Goal: Task Accomplishment & Management: Manage account settings

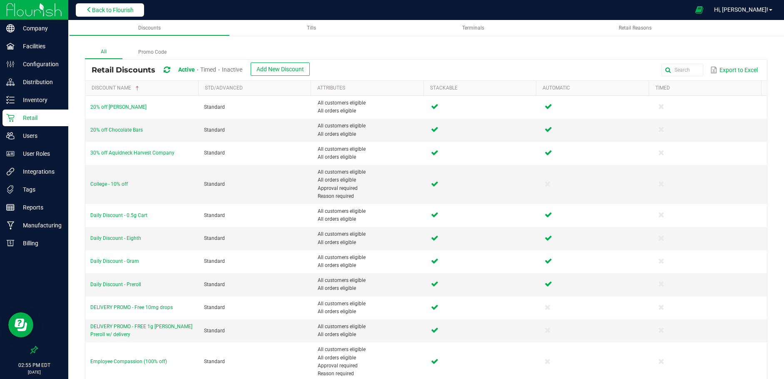
click at [108, 9] on span "Back to Flourish" at bounding box center [113, 10] width 42 height 7
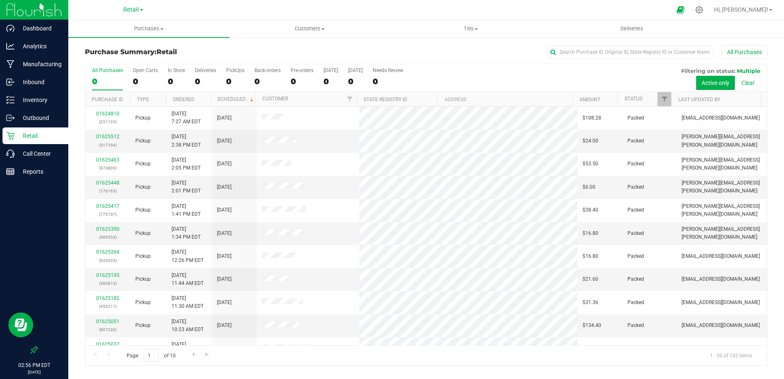
click at [32, 137] on p "Retail" at bounding box center [40, 136] width 50 height 10
click at [735, 51] on button "All Purchases" at bounding box center [744, 52] width 46 height 14
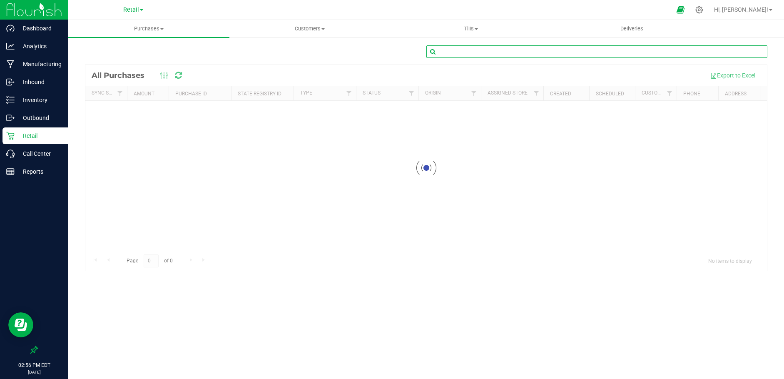
click at [600, 50] on input "text" at bounding box center [596, 51] width 341 height 12
type input "289131"
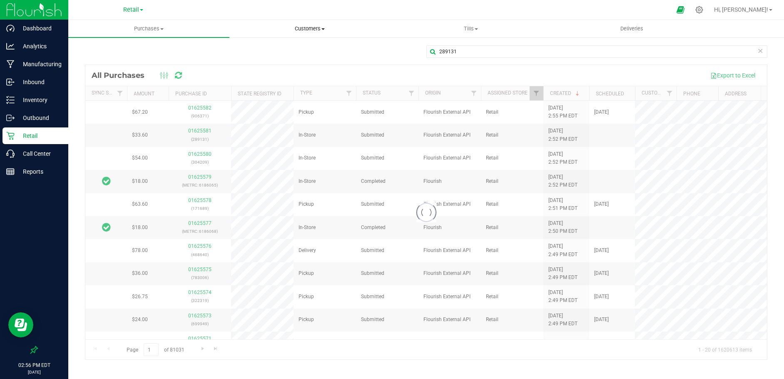
click at [305, 27] on span "Customers" at bounding box center [310, 28] width 160 height 7
click at [263, 50] on span "All customers" at bounding box center [259, 50] width 60 height 7
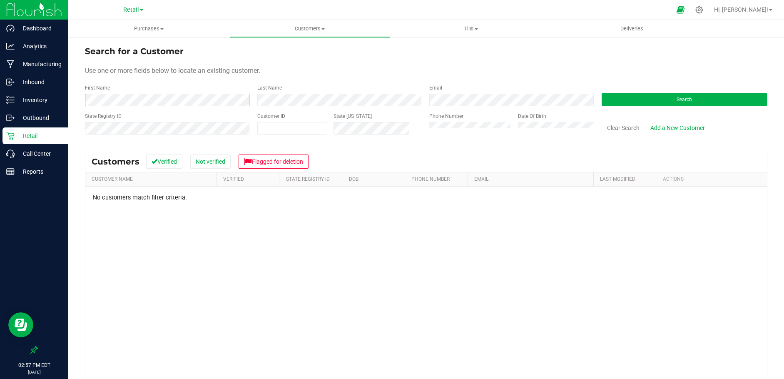
click at [82, 100] on div "Search for a Customer Use one or more fields below to locate an existing custom…" at bounding box center [425, 245] width 715 height 417
click at [150, 25] on span "Purchases" at bounding box center [148, 28] width 161 height 7
click at [148, 30] on span "Purchases" at bounding box center [148, 28] width 161 height 7
click at [144, 30] on span "Purchases" at bounding box center [148, 28] width 161 height 7
click at [112, 49] on span "Summary of purchases" at bounding box center [110, 50] width 85 height 7
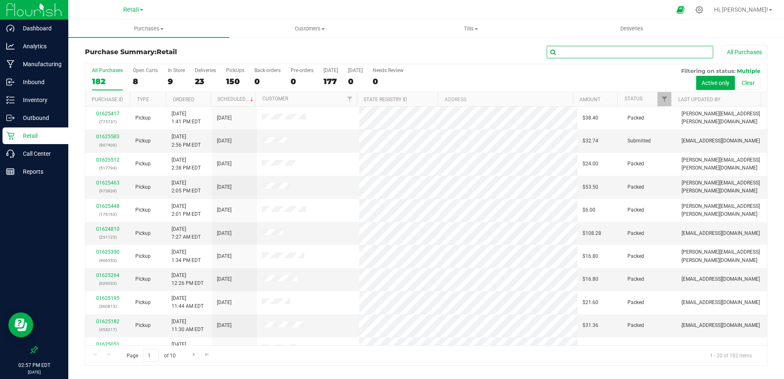
click at [616, 50] on input "text" at bounding box center [630, 52] width 166 height 12
type input "289131"
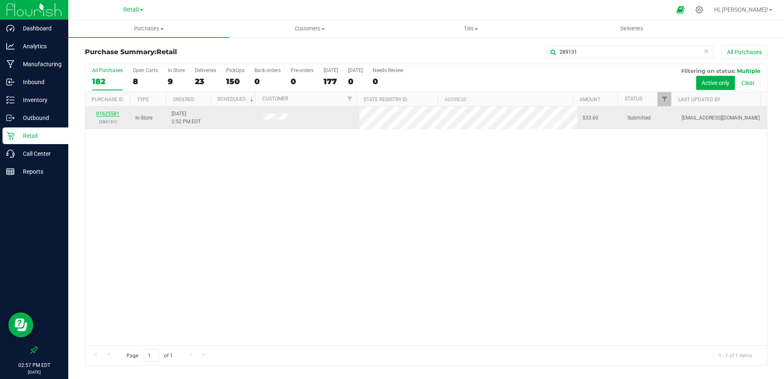
click at [110, 114] on link "01625581" at bounding box center [107, 114] width 23 height 6
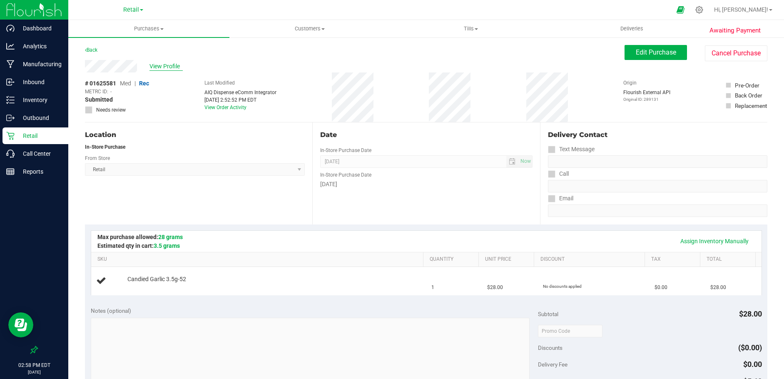
click at [165, 67] on span "View Profile" at bounding box center [165, 66] width 33 height 9
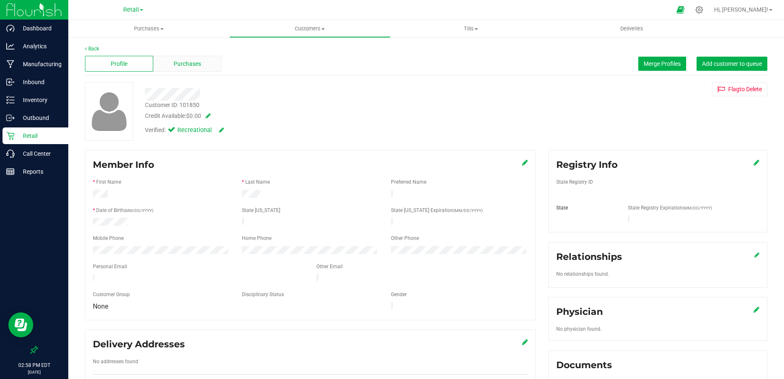
click at [180, 65] on span "Purchases" at bounding box center [187, 64] width 27 height 9
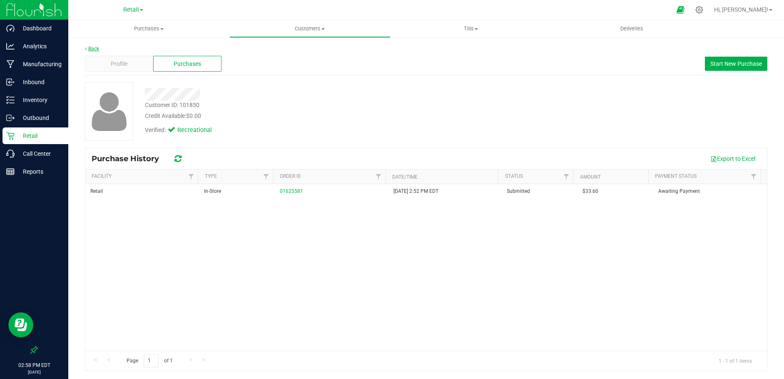
click at [96, 48] on link "Back" at bounding box center [92, 49] width 14 height 6
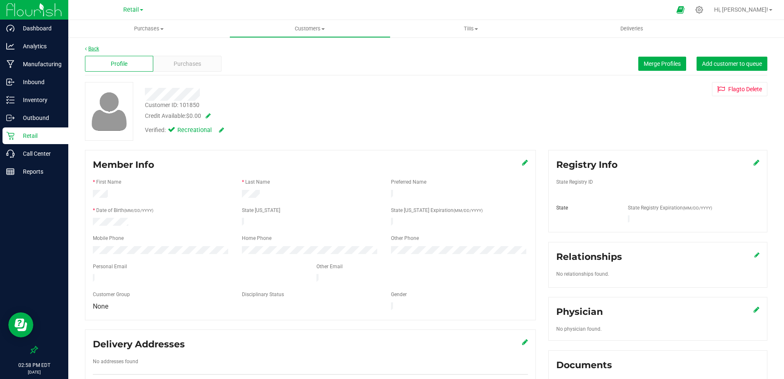
click at [97, 48] on link "Back" at bounding box center [92, 49] width 14 height 6
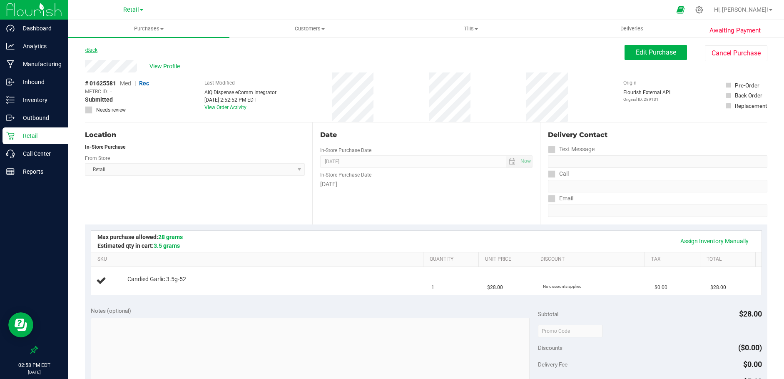
click at [94, 49] on link "Back" at bounding box center [91, 50] width 12 height 6
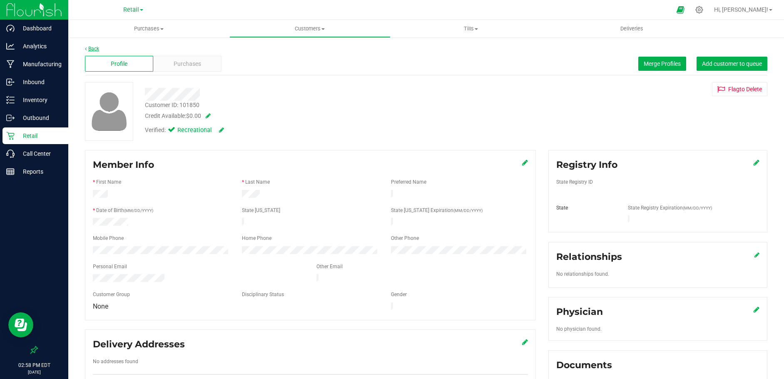
click at [92, 48] on link "Back" at bounding box center [92, 49] width 14 height 6
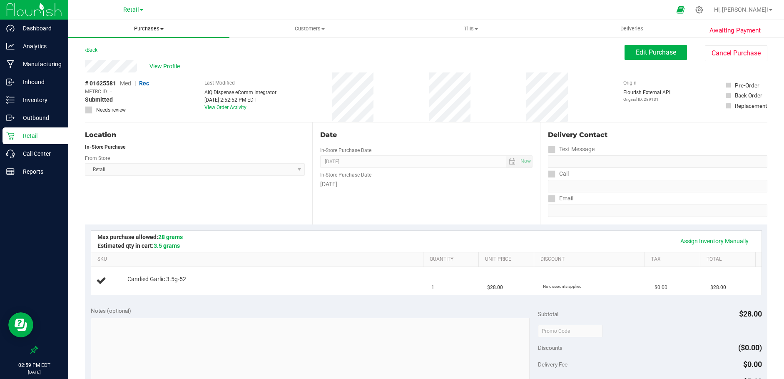
click at [149, 28] on span "Purchases" at bounding box center [148, 28] width 161 height 7
click at [122, 50] on span "Summary of purchases" at bounding box center [110, 50] width 85 height 7
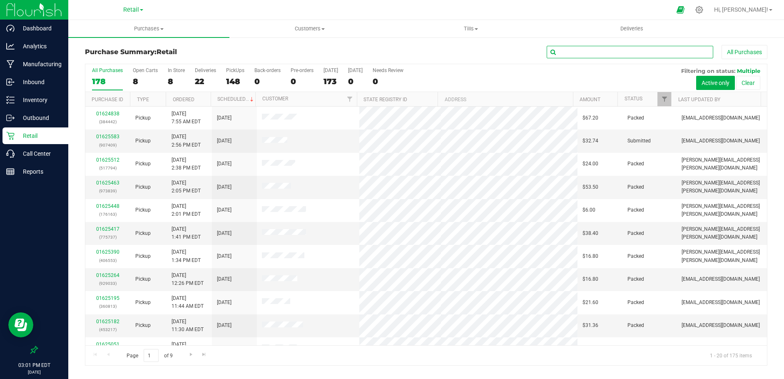
click at [614, 52] on input "text" at bounding box center [630, 52] width 166 height 12
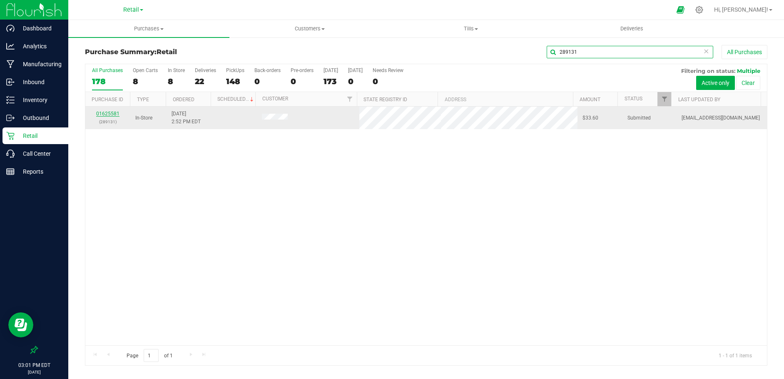
type input "289131"
click at [107, 113] on link "01625581" at bounding box center [107, 114] width 23 height 6
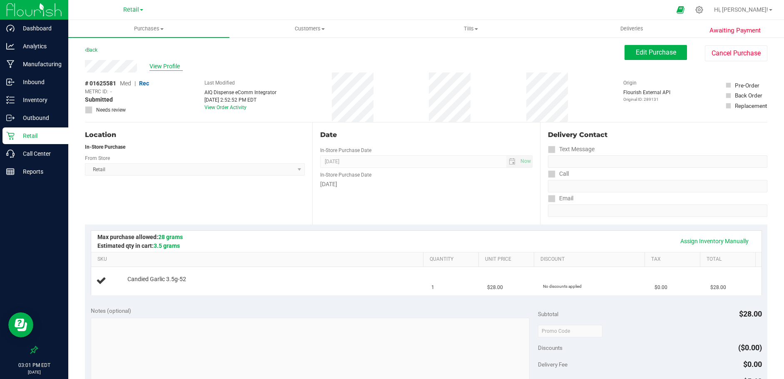
click at [169, 68] on span "View Profile" at bounding box center [165, 66] width 33 height 9
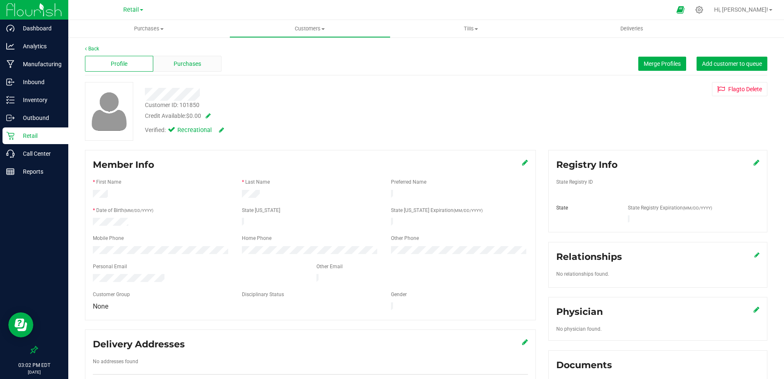
click at [197, 65] on span "Purchases" at bounding box center [187, 64] width 27 height 9
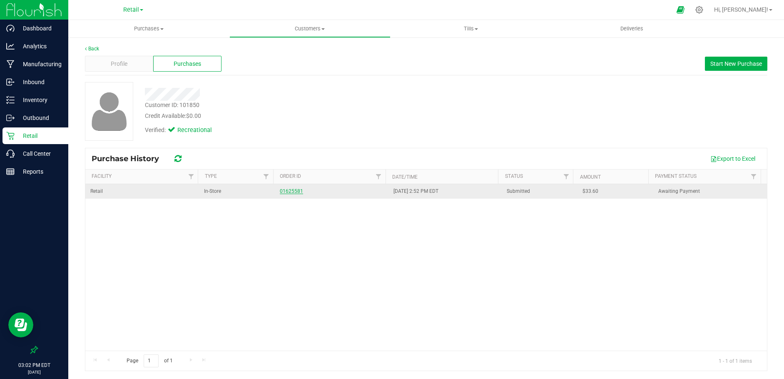
click at [288, 192] on link "01625581" at bounding box center [291, 191] width 23 height 6
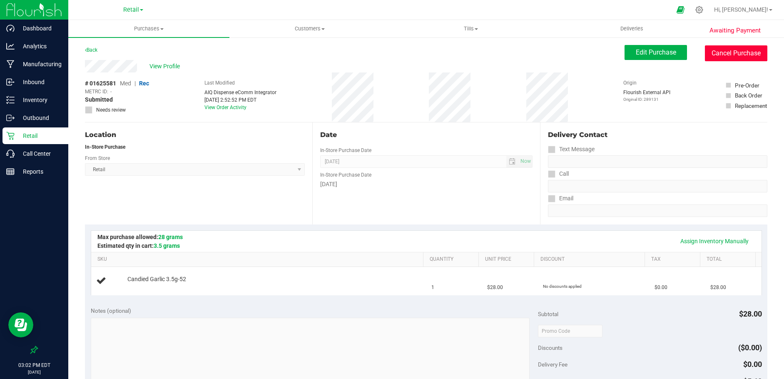
click at [717, 53] on button "Cancel Purchase" at bounding box center [736, 53] width 62 height 16
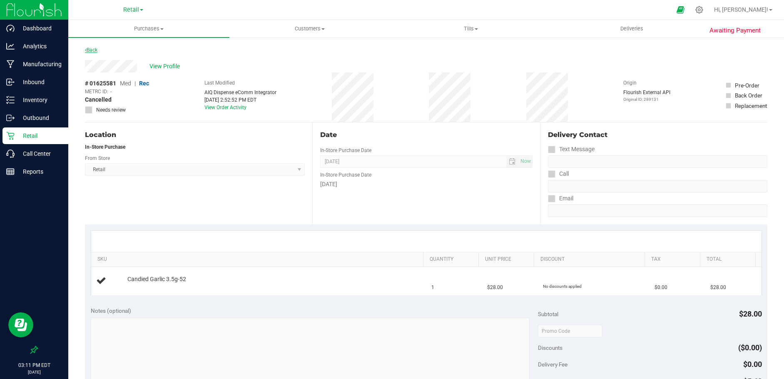
click at [93, 48] on link "Back" at bounding box center [91, 50] width 12 height 6
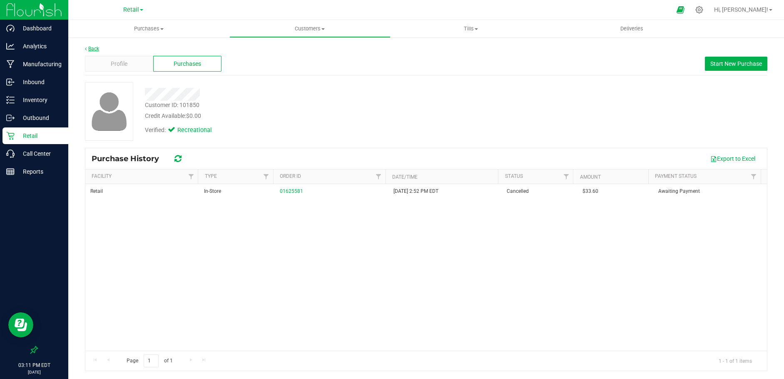
click at [95, 47] on link "Back" at bounding box center [92, 49] width 14 height 6
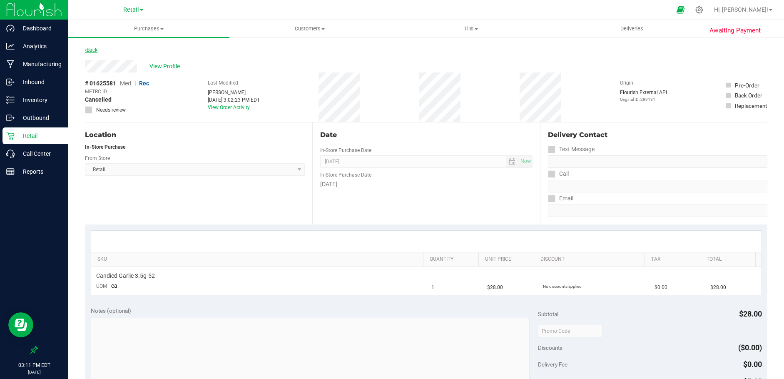
click at [96, 47] on link "Back" at bounding box center [91, 50] width 12 height 6
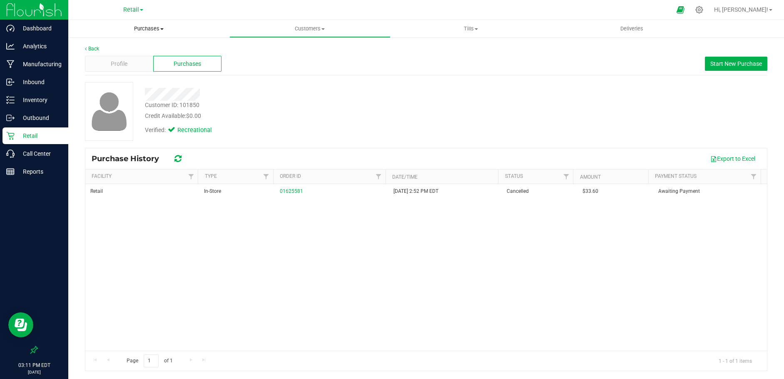
click at [151, 27] on span "Purchases" at bounding box center [148, 28] width 161 height 7
click at [120, 48] on span "Summary of purchases" at bounding box center [110, 50] width 85 height 7
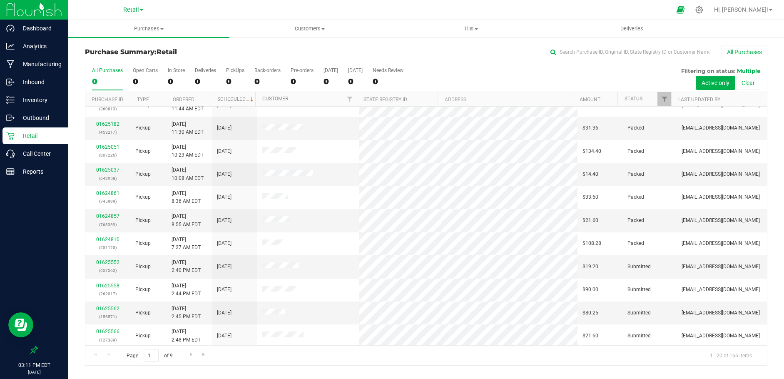
scroll to position [208, 0]
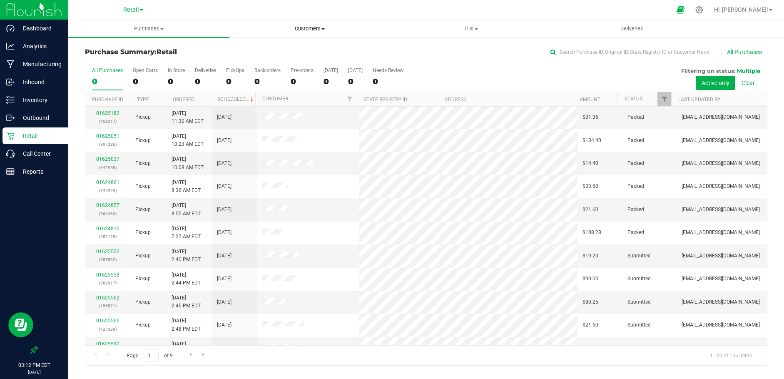
click at [311, 30] on span "Customers" at bounding box center [310, 28] width 160 height 7
click at [268, 48] on span "All customers" at bounding box center [259, 50] width 60 height 7
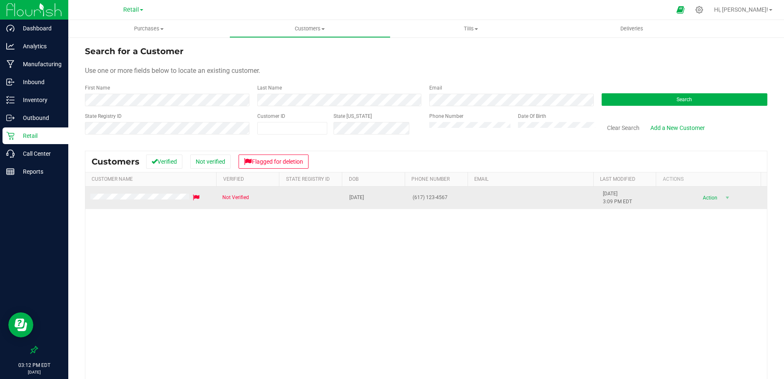
click at [117, 193] on td at bounding box center [151, 197] width 132 height 22
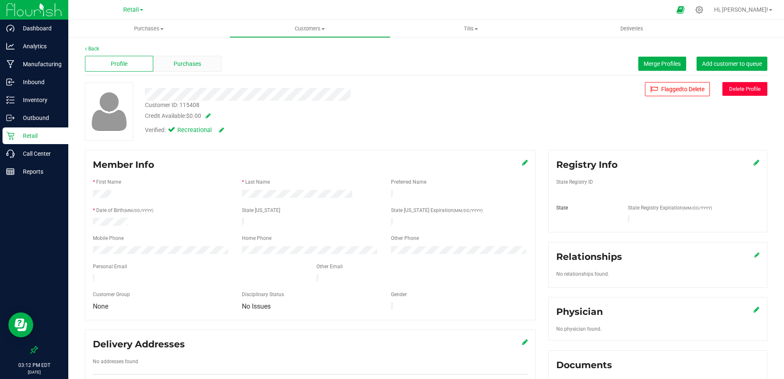
click at [186, 65] on span "Purchases" at bounding box center [187, 64] width 27 height 9
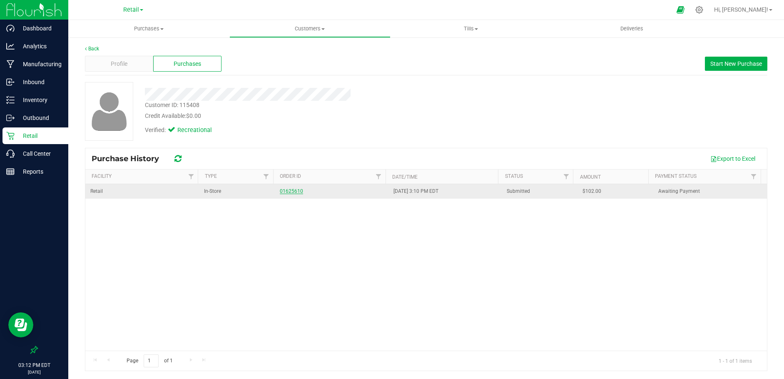
click at [288, 190] on link "01625610" at bounding box center [291, 191] width 23 height 6
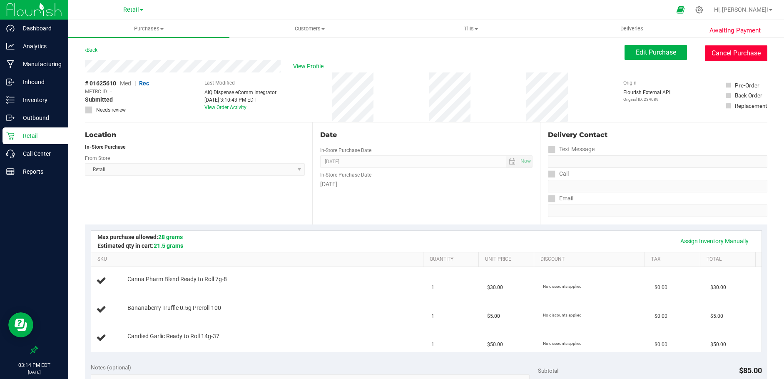
click at [718, 53] on button "Cancel Purchase" at bounding box center [736, 53] width 62 height 16
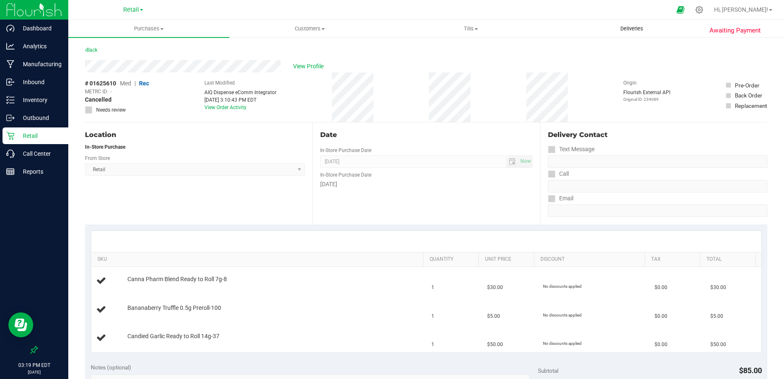
click at [635, 29] on span "Deliveries" at bounding box center [631, 28] width 45 height 7
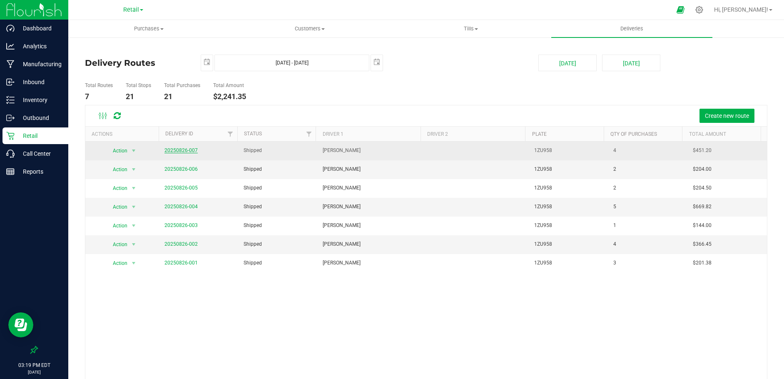
click at [179, 147] on link "20250826-007" at bounding box center [180, 150] width 33 height 6
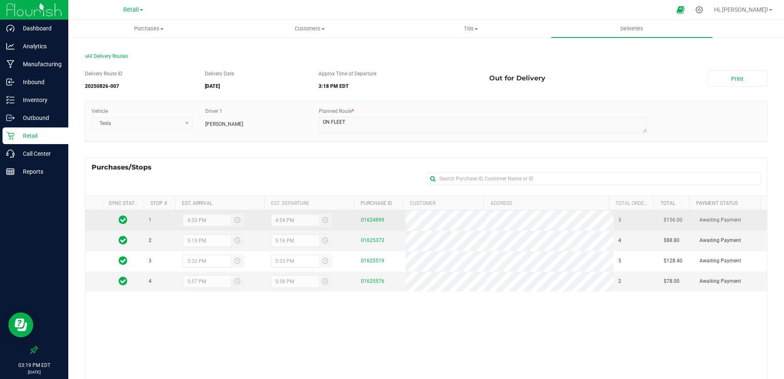
click at [383, 220] on div "01624899" at bounding box center [381, 220] width 40 height 8
click at [367, 222] on link "01624899" at bounding box center [372, 220] width 23 height 6
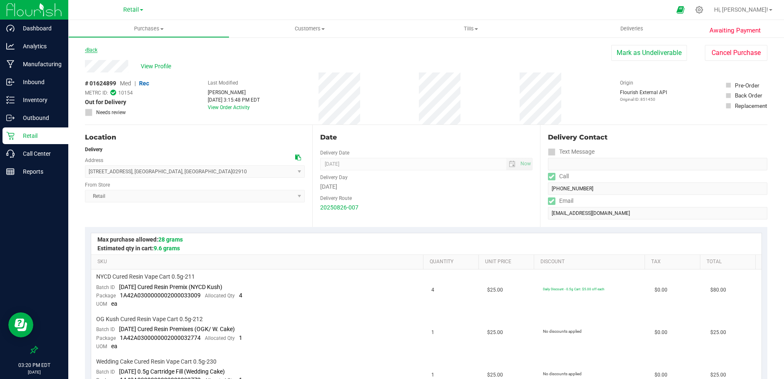
click at [94, 50] on link "Back" at bounding box center [91, 50] width 12 height 6
click at [95, 49] on link "Back" at bounding box center [91, 50] width 12 height 6
click at [143, 28] on span "Purchases" at bounding box center [149, 28] width 160 height 7
click at [130, 45] on li "Summary of purchases" at bounding box center [148, 50] width 161 height 10
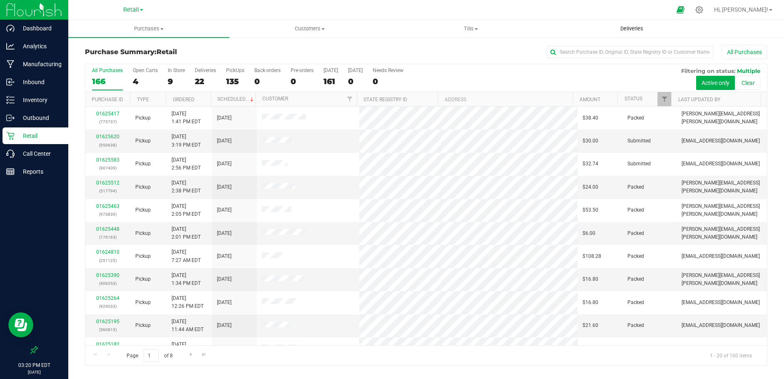
click at [633, 24] on uib-tab-heading "Deliveries" at bounding box center [632, 28] width 160 height 17
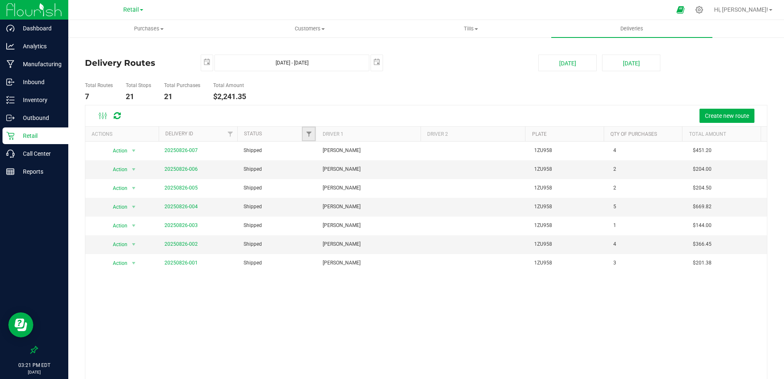
click at [311, 134] on link "Filter" at bounding box center [309, 134] width 14 height 14
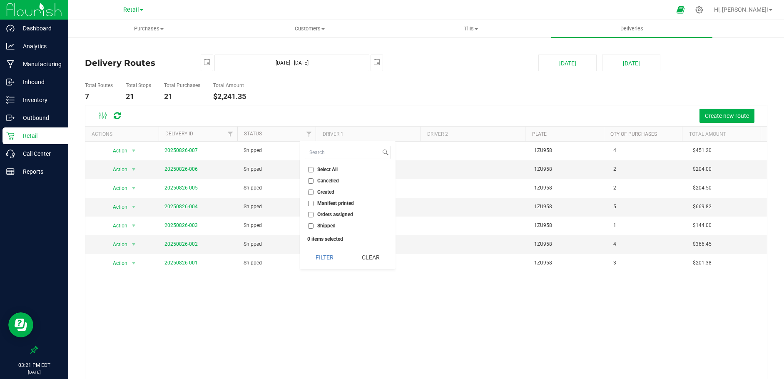
click at [424, 77] on deliveries-list "Delivery Routes [DATE] [DATE] - [DATE] [DATE] [DATE] [DATE] Total Routes 7 Tota…" at bounding box center [426, 228] width 682 height 346
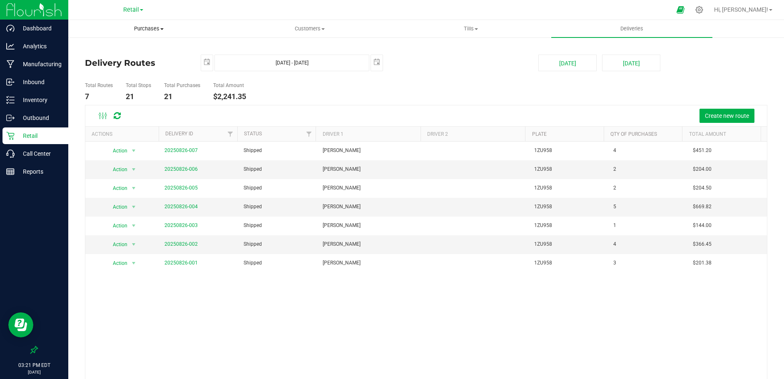
click at [146, 26] on span "Purchases" at bounding box center [149, 28] width 160 height 7
click at [129, 49] on span "Summary of purchases" at bounding box center [110, 50] width 85 height 7
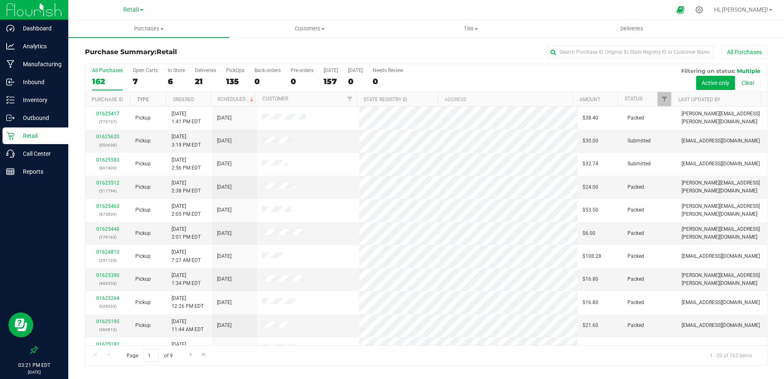
click at [146, 99] on link "Type" at bounding box center [143, 100] width 12 height 6
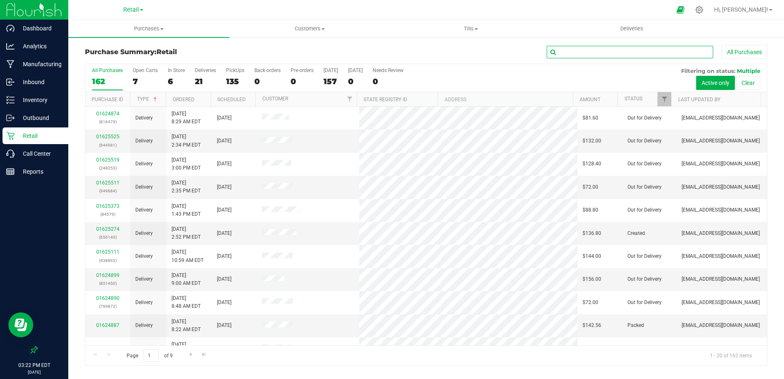
click at [604, 50] on input "text" at bounding box center [630, 52] width 166 height 12
type input "[PERSON_NAME]"
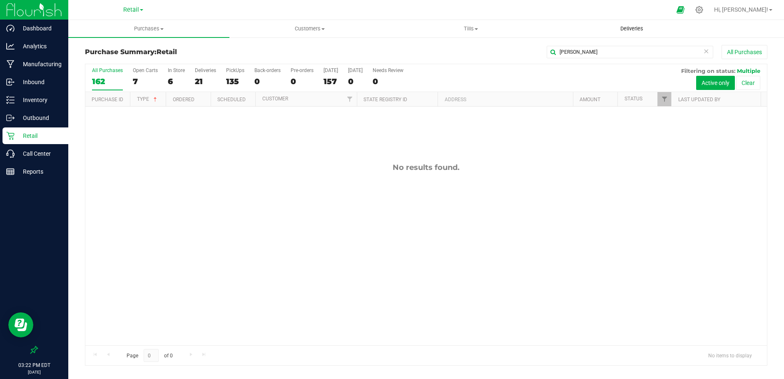
click at [633, 29] on span "Deliveries" at bounding box center [631, 28] width 45 height 7
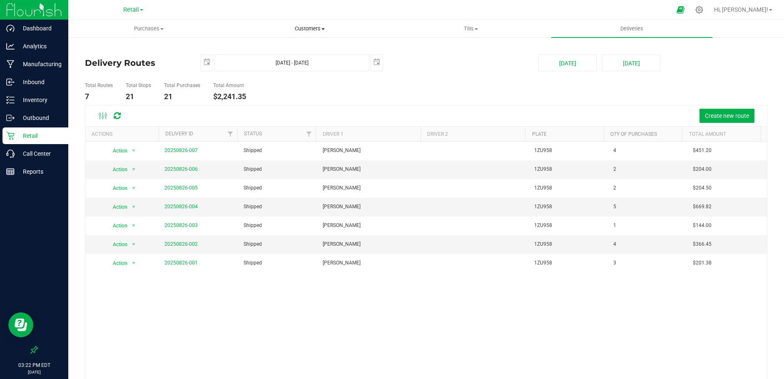
click at [308, 27] on span "Customers" at bounding box center [310, 28] width 160 height 7
click at [261, 48] on span "All customers" at bounding box center [259, 50] width 60 height 7
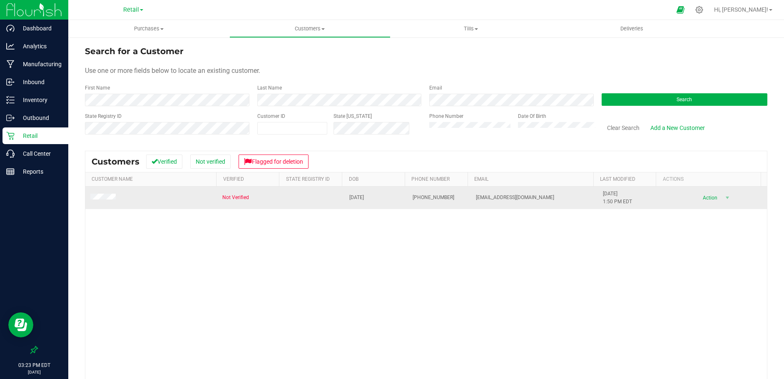
click at [224, 195] on span "Not Verified" at bounding box center [235, 198] width 27 height 8
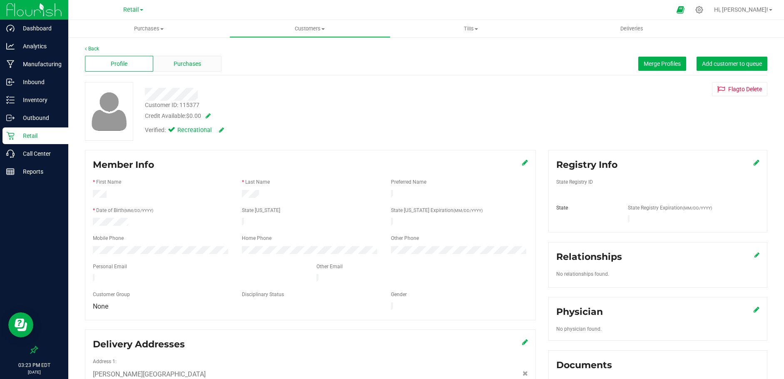
click at [189, 65] on span "Purchases" at bounding box center [187, 64] width 27 height 9
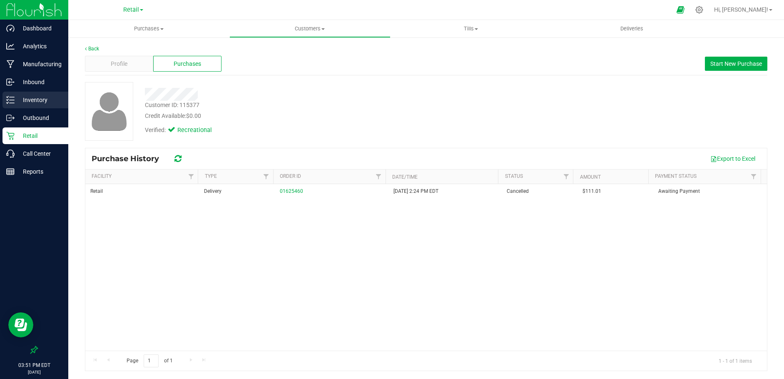
click at [30, 98] on p "Inventory" at bounding box center [40, 100] width 50 height 10
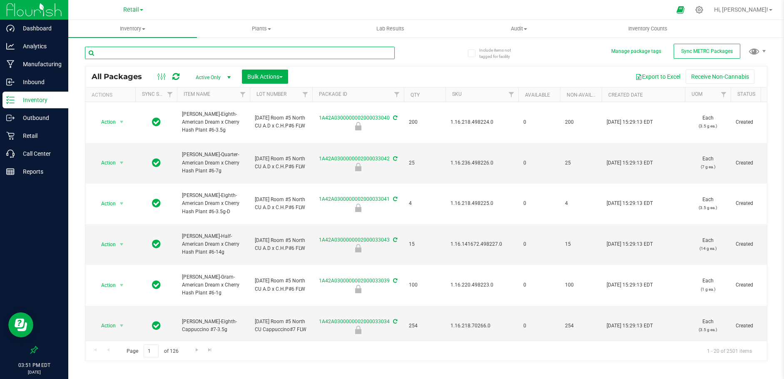
click at [115, 54] on input "text" at bounding box center [240, 53] width 310 height 12
type input "red onion"
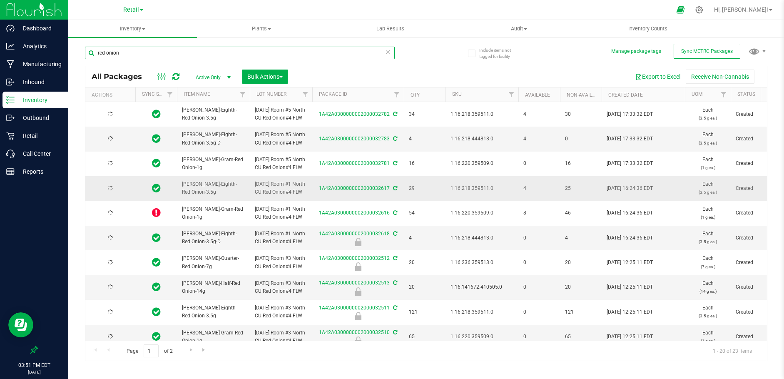
type input "[DATE]"
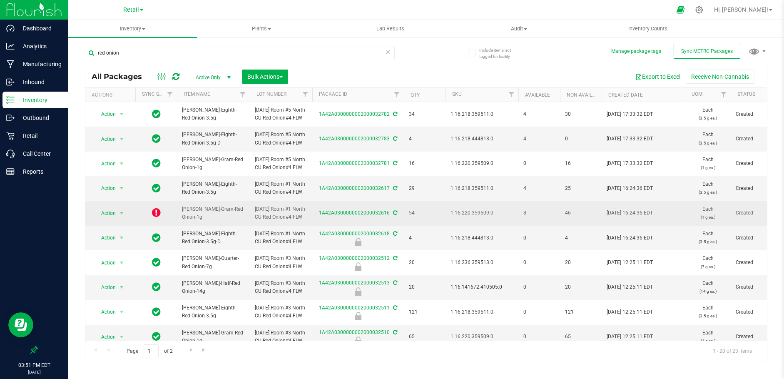
click at [157, 217] on icon at bounding box center [156, 212] width 9 height 10
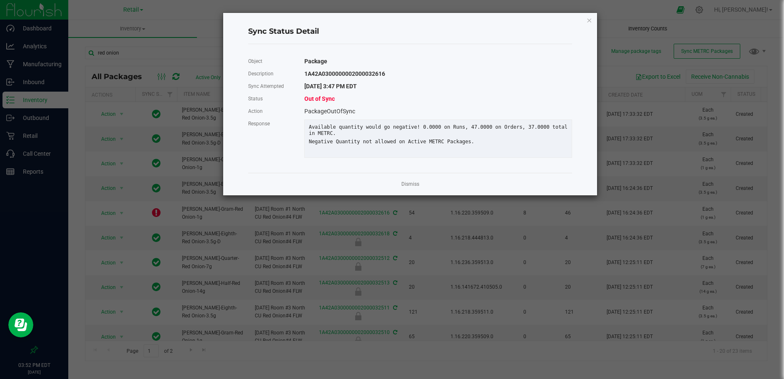
click at [589, 20] on icon "Close" at bounding box center [589, 20] width 6 height 10
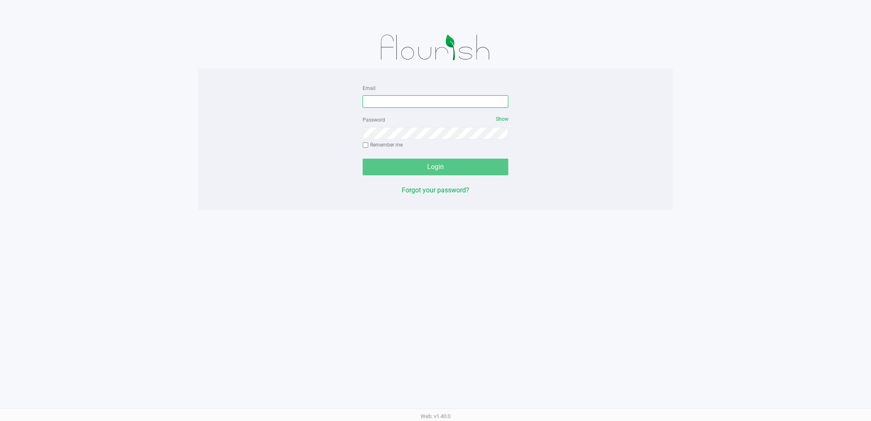
type input "[EMAIL_ADDRESS][DOMAIN_NAME]"
click at [393, 160] on div "Login" at bounding box center [436, 167] width 146 height 17
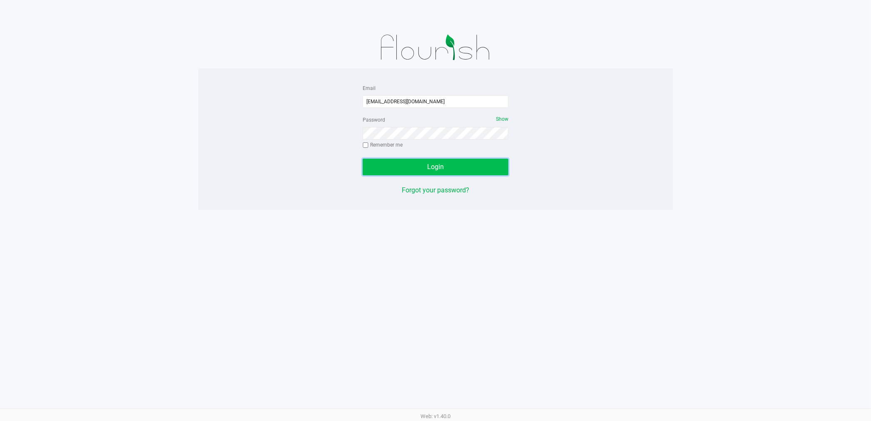
click at [396, 163] on button "Login" at bounding box center [436, 167] width 146 height 17
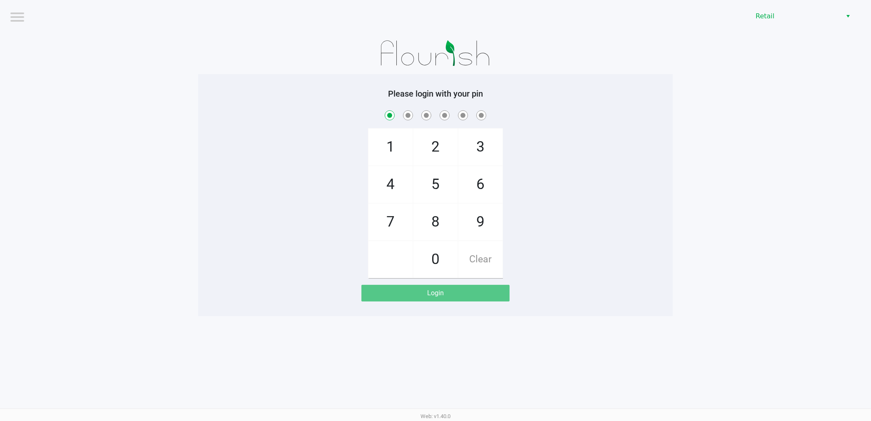
checkbox input "true"
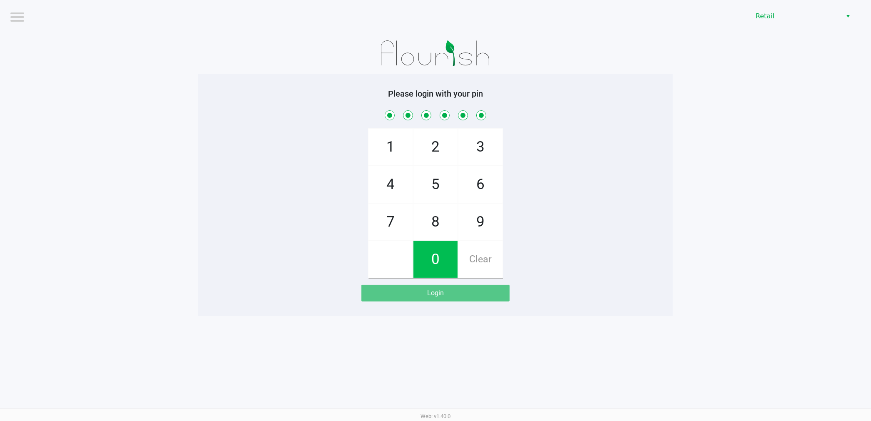
checkbox input "true"
checkbox input "false"
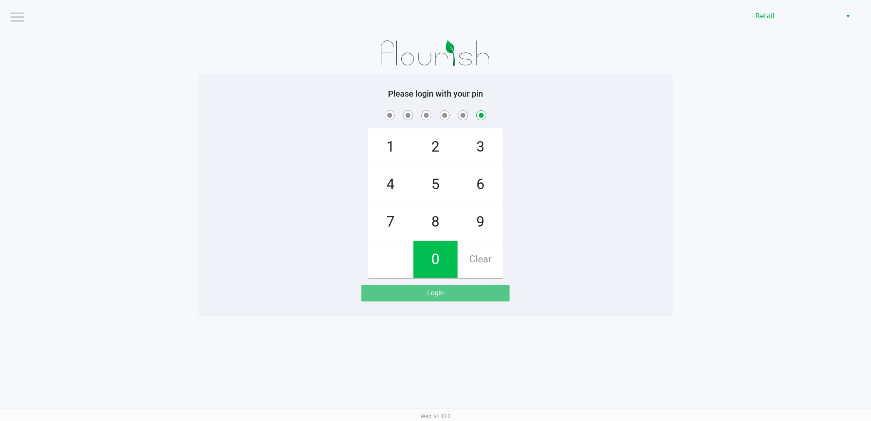
checkbox input "false"
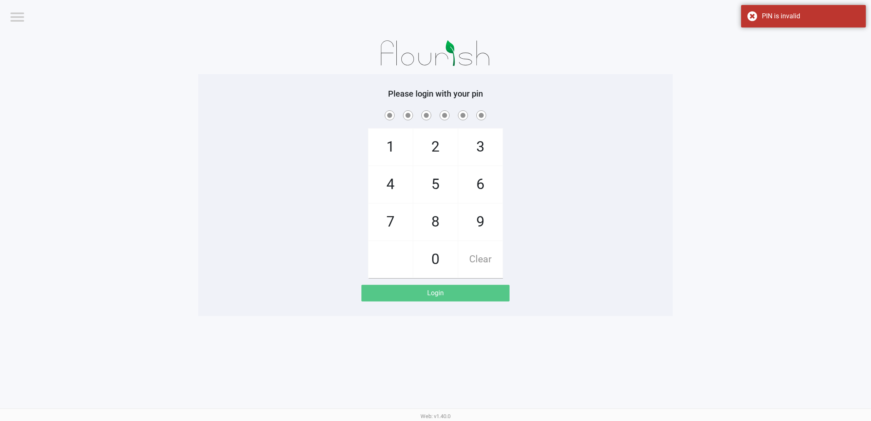
checkbox input "true"
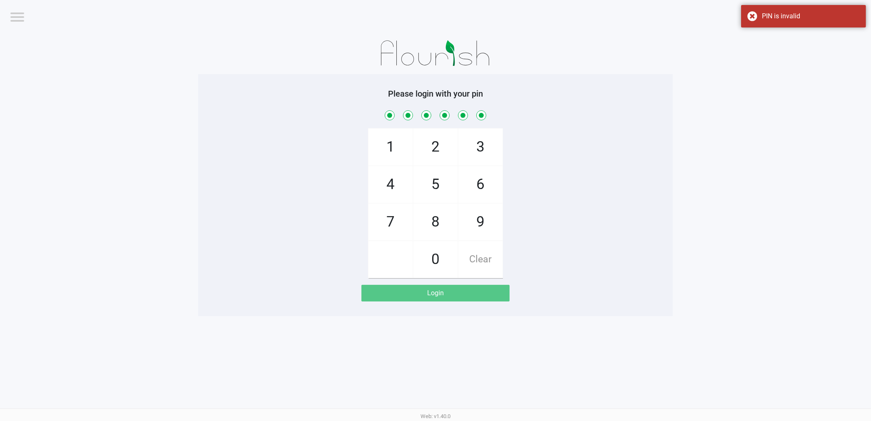
checkbox input "true"
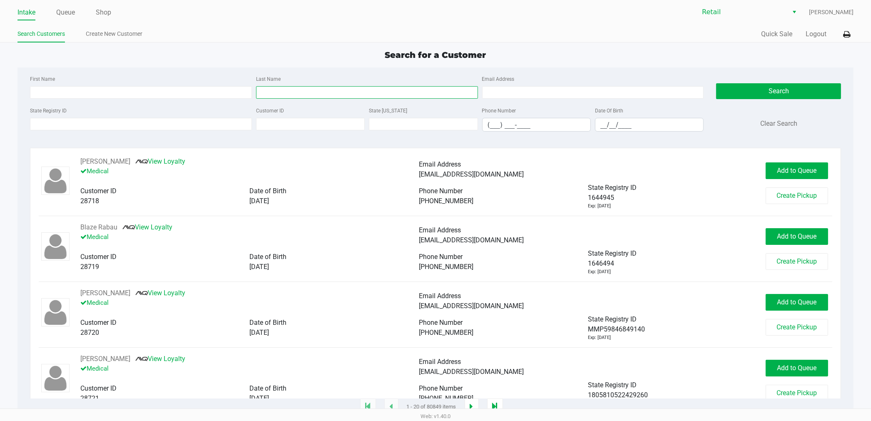
click at [321, 89] on input "Last Name" at bounding box center [367, 92] width 222 height 12
type input "No fill"
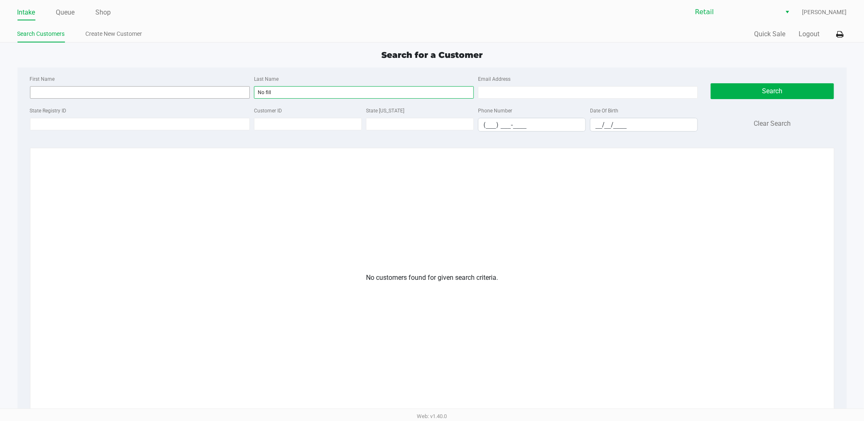
drag, startPoint x: 280, startPoint y: 91, endPoint x: 243, endPoint y: 91, distance: 36.6
click at [243, 91] on div "First Name Last Name No fill Email Address" at bounding box center [364, 90] width 672 height 32
click at [201, 86] on input "First Name" at bounding box center [140, 92] width 220 height 12
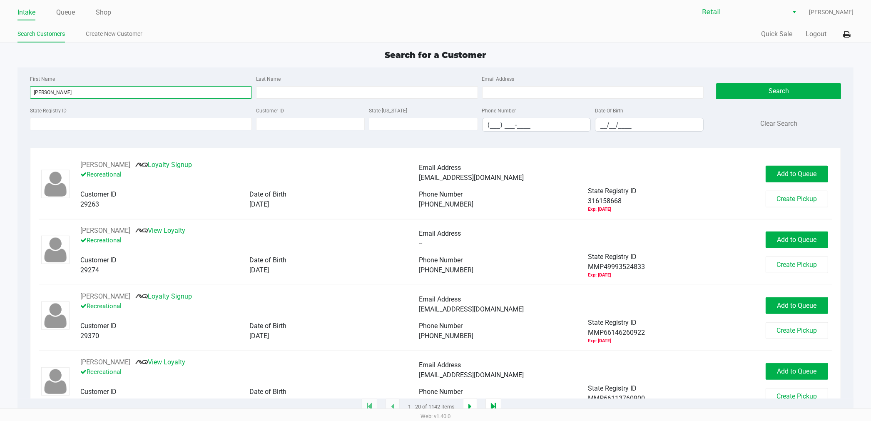
scroll to position [925, 0]
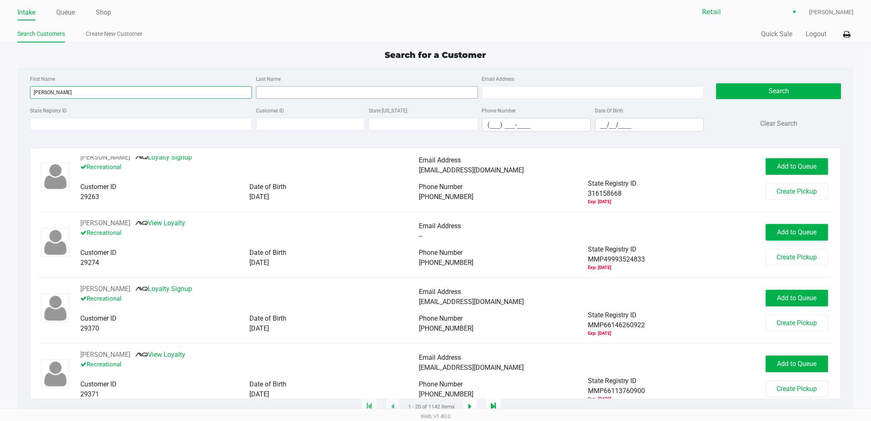
type input "John"
click at [296, 89] on input "Last Name" at bounding box center [367, 92] width 222 height 12
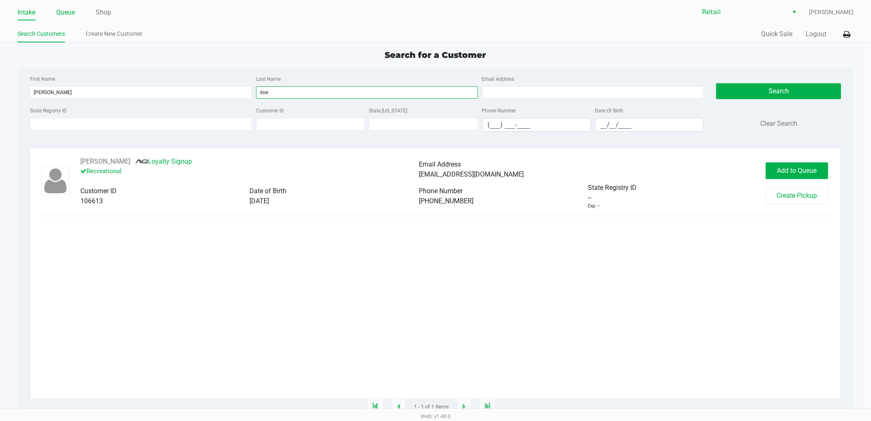
type input "doe"
click at [70, 11] on link "Queue" at bounding box center [65, 13] width 19 height 12
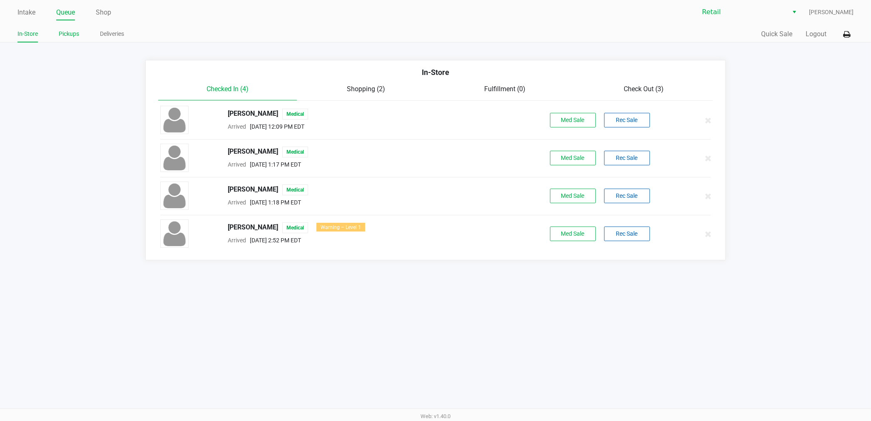
click at [74, 35] on link "Pickups" at bounding box center [69, 34] width 20 height 10
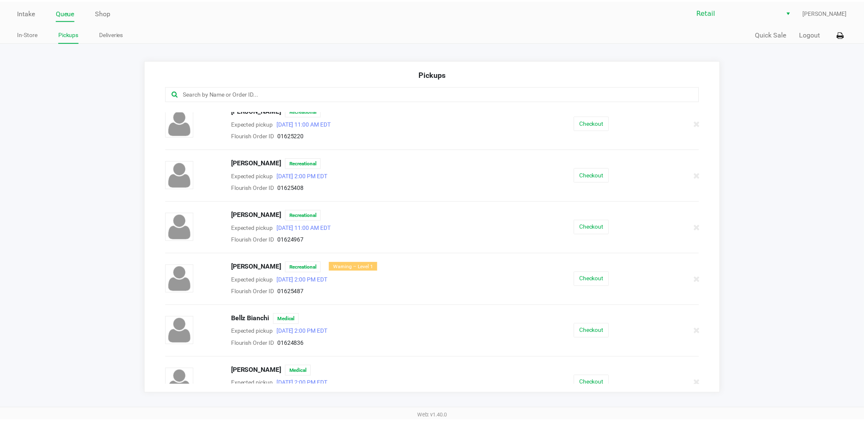
scroll to position [231, 0]
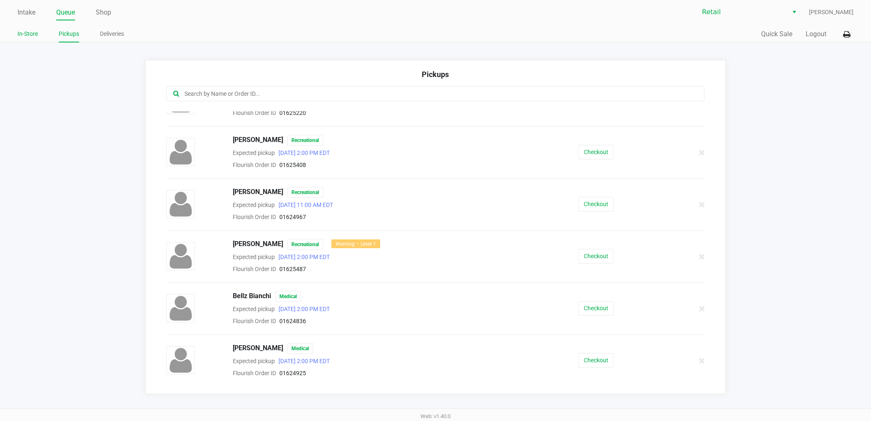
click at [25, 33] on link "In-Store" at bounding box center [27, 34] width 20 height 10
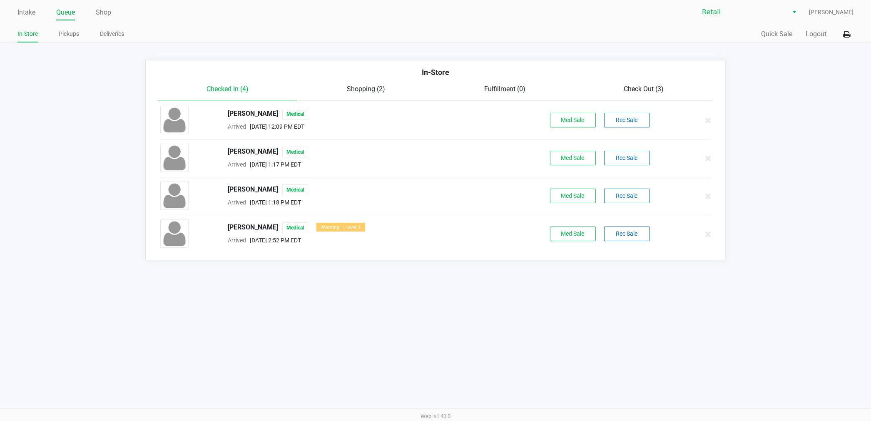
click at [368, 85] on span "Shopping (2)" at bounding box center [366, 89] width 38 height 8
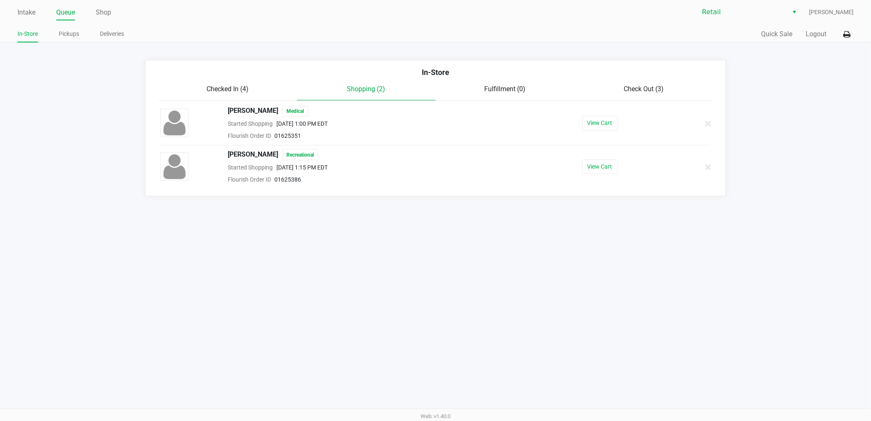
click at [496, 86] on span "Fulfillment (0)" at bounding box center [504, 89] width 41 height 8
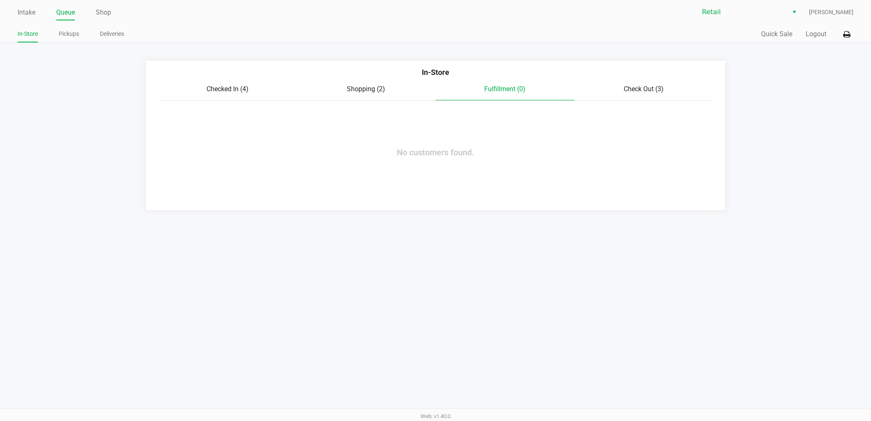
click at [221, 86] on span "Checked In (4)" at bounding box center [227, 89] width 42 height 8
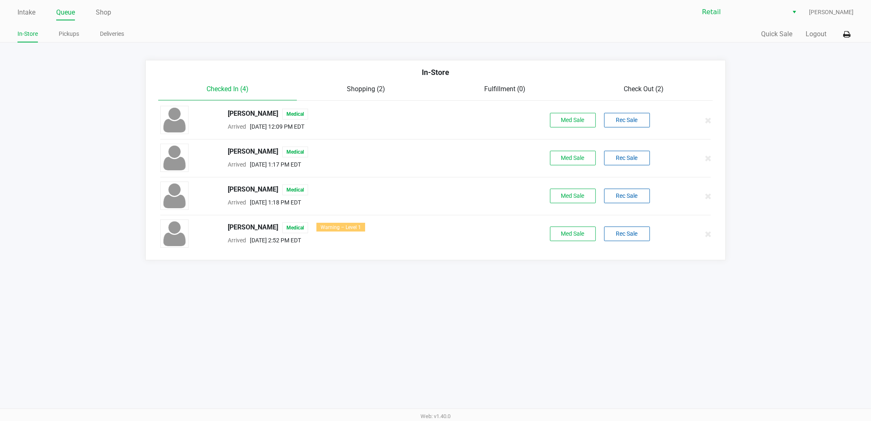
click at [641, 88] on span "Check Out (2)" at bounding box center [644, 89] width 40 height 8
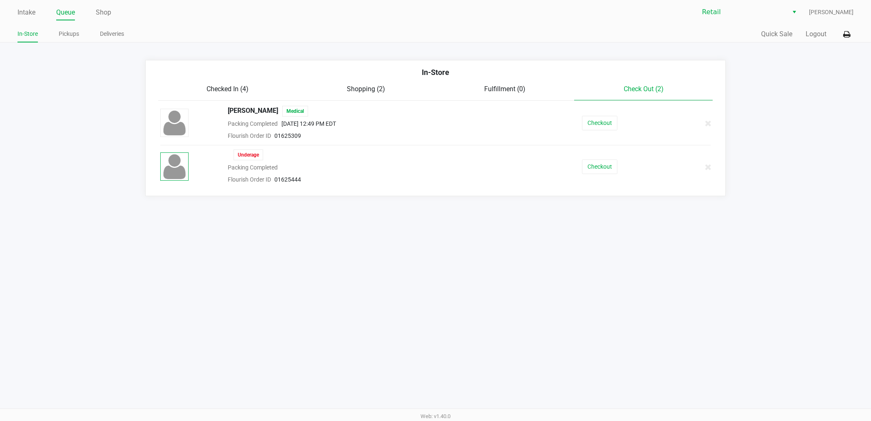
click at [176, 171] on img at bounding box center [174, 166] width 28 height 28
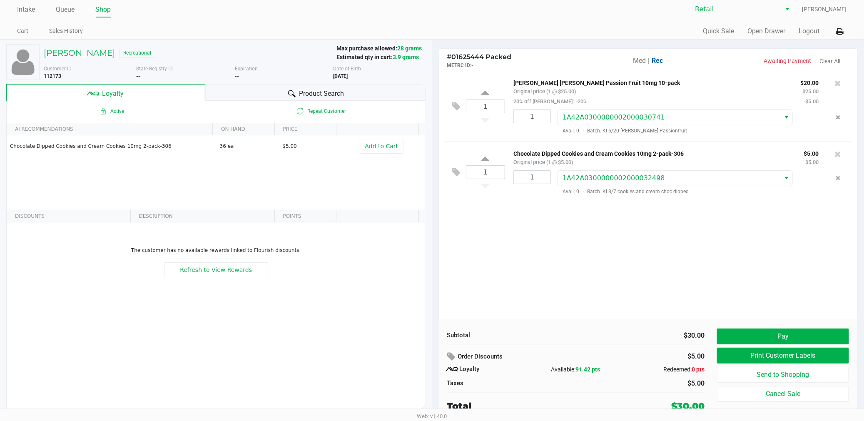
scroll to position [4, 0]
click at [73, 49] on h5 "Maria Hough" at bounding box center [79, 52] width 71 height 10
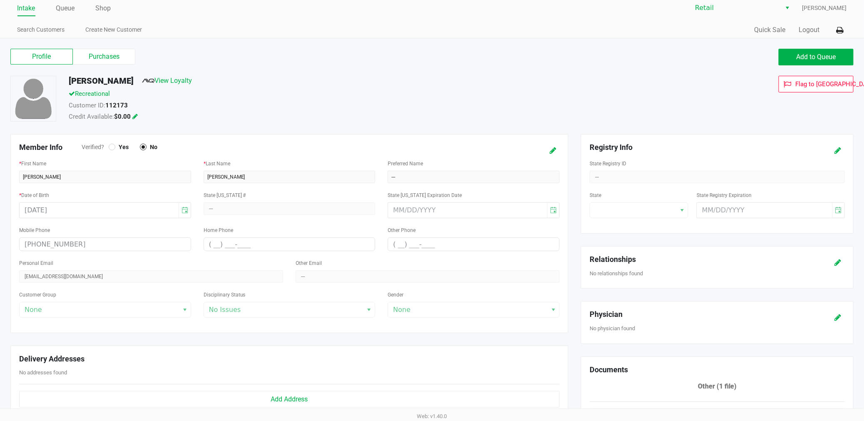
click at [99, 82] on h5 "Maria Hough" at bounding box center [101, 81] width 65 height 10
click at [47, 52] on label "Profile" at bounding box center [41, 57] width 62 height 16
click at [0, 0] on 0 "Profile" at bounding box center [0, 0] width 0 height 0
click at [107, 59] on label "Purchases" at bounding box center [104, 57] width 62 height 16
click at [0, 0] on 1 "Purchases" at bounding box center [0, 0] width 0 height 0
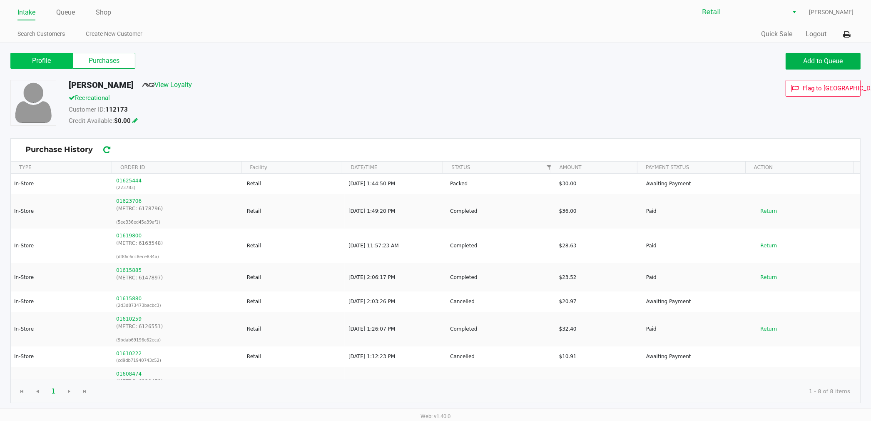
click at [40, 59] on label "Profile" at bounding box center [41, 61] width 62 height 16
click at [0, 0] on 0 "Profile" at bounding box center [0, 0] width 0 height 0
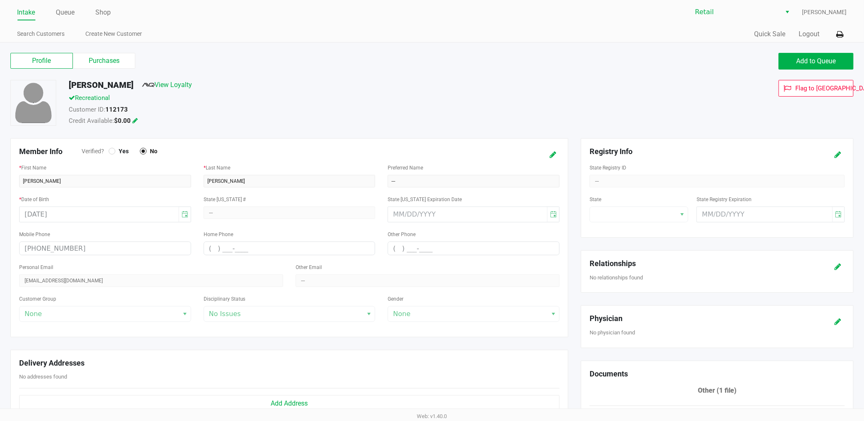
click at [31, 11] on link "Intake" at bounding box center [26, 13] width 18 height 12
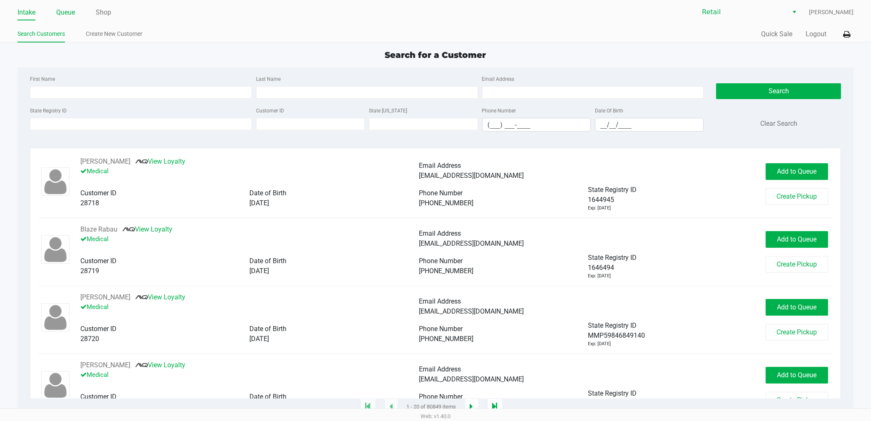
click at [61, 10] on link "Queue" at bounding box center [65, 13] width 19 height 12
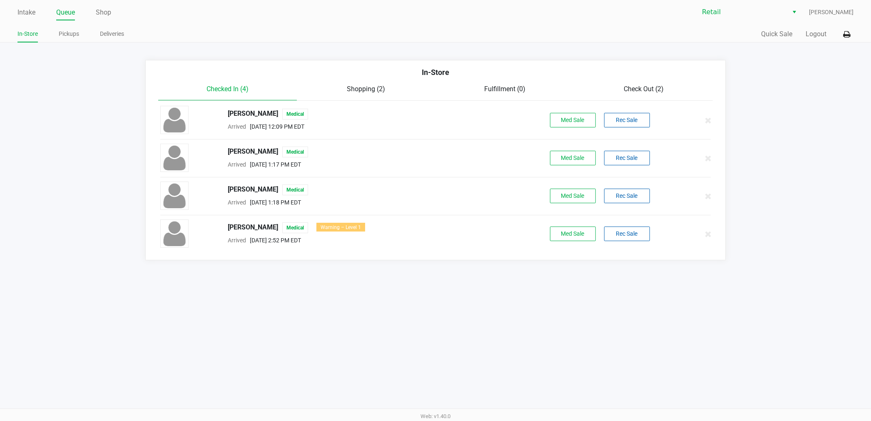
click at [369, 84] on div "In-Store" at bounding box center [435, 75] width 567 height 17
click at [368, 90] on span "Shopping (2)" at bounding box center [366, 89] width 38 height 8
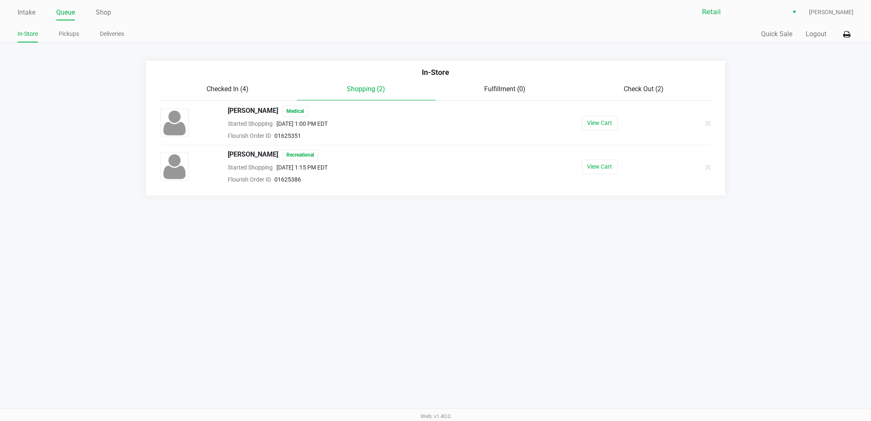
click at [636, 89] on span "Check Out (2)" at bounding box center [644, 89] width 40 height 8
click at [237, 167] on span "Packing Completed" at bounding box center [253, 167] width 50 height 7
click at [260, 148] on li "Cathy C Medical Packing Completed Aug 26, 2025 12:49 PM EDT Flourish Order ID 0…" at bounding box center [435, 145] width 567 height 89
click at [246, 157] on span "Underage" at bounding box center [249, 154] width 30 height 11
click at [184, 176] on img at bounding box center [174, 166] width 28 height 28
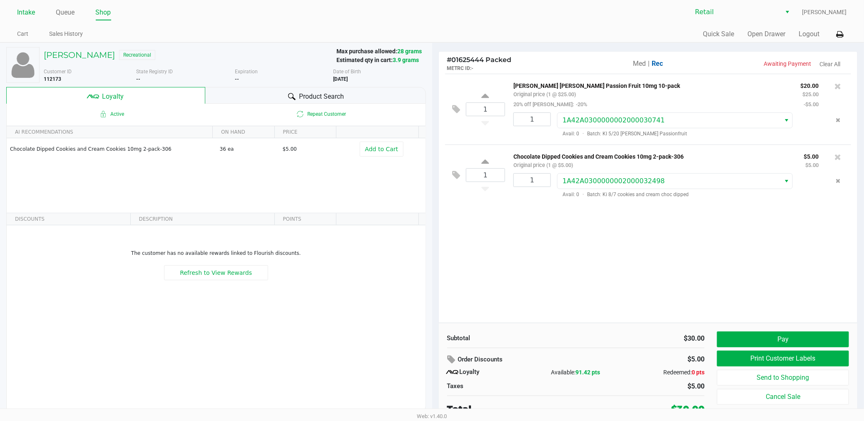
click at [27, 10] on link "Intake" at bounding box center [26, 13] width 18 height 12
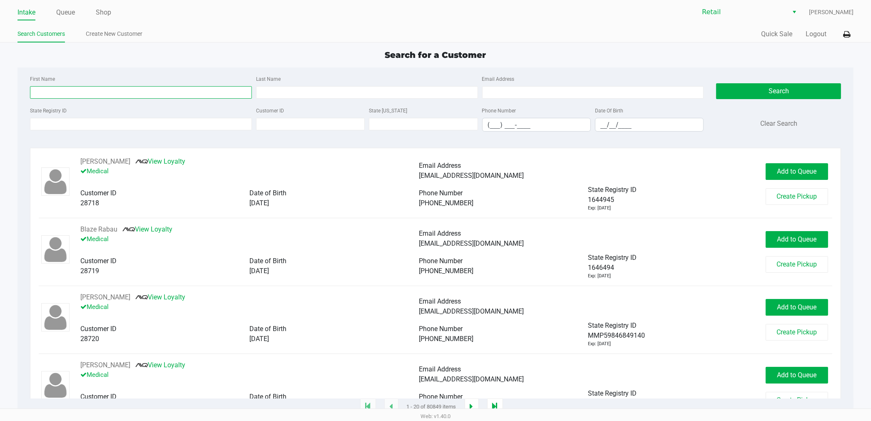
click at [55, 92] on input "First Name" at bounding box center [141, 92] width 222 height 12
type input "B"
click at [104, 32] on link "Create New Customer" at bounding box center [114, 34] width 57 height 10
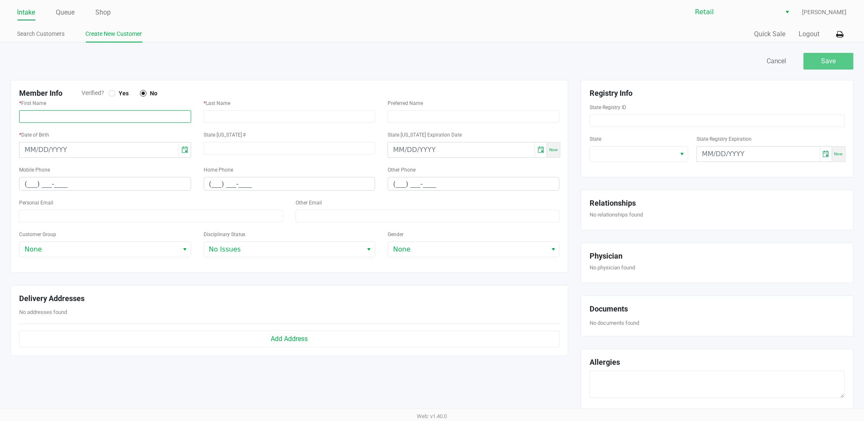
click at [44, 112] on input "text" at bounding box center [105, 116] width 172 height 12
type input "Bugsy"
type input "Bunny"
click at [26, 151] on input "month/day/year" at bounding box center [99, 149] width 159 height 15
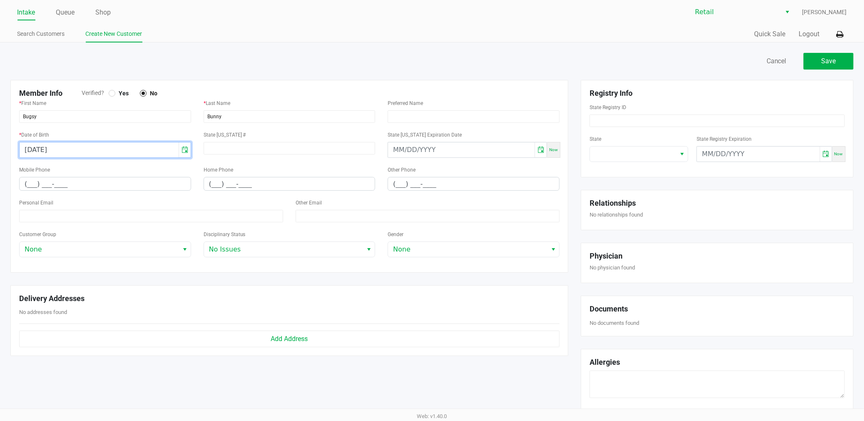
type input "[DATE]"
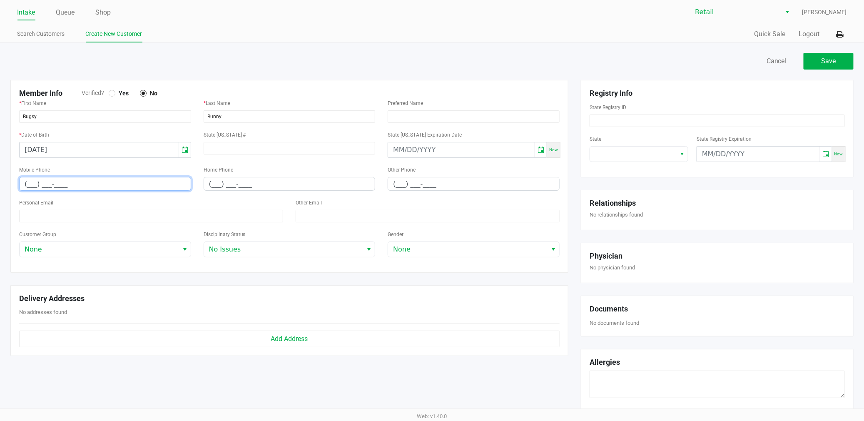
click at [29, 184] on input "(___) ___-____" at bounding box center [105, 183] width 171 height 13
type input "(617) 123-4567"
click at [243, 116] on input "Bunny" at bounding box center [290, 116] width 172 height 12
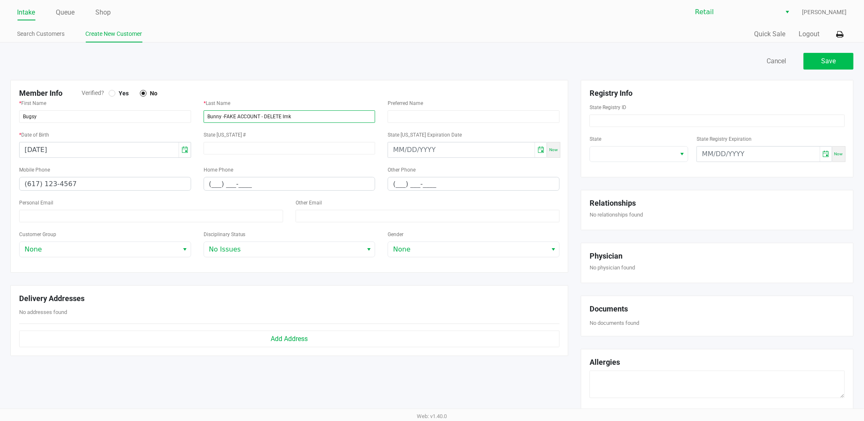
type input "Bunny -FAKE ACCOUNT - DELETE lmk"
click at [832, 63] on span "Save" at bounding box center [828, 61] width 15 height 8
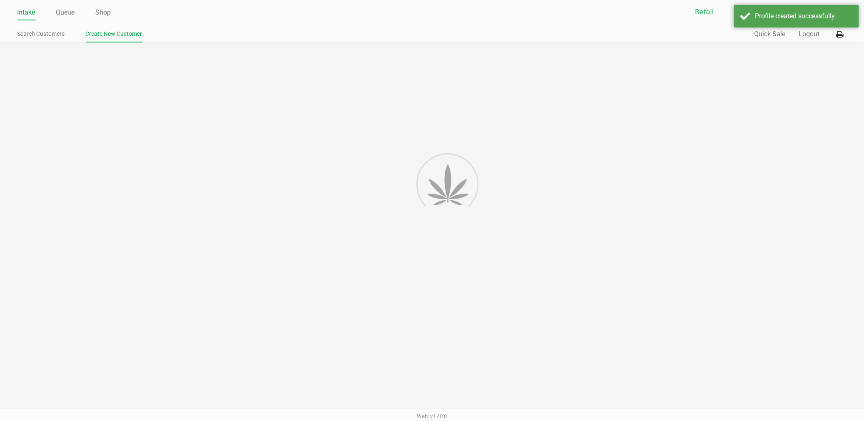
type input "Bugsy"
type input "---"
type input "( __) ___-____"
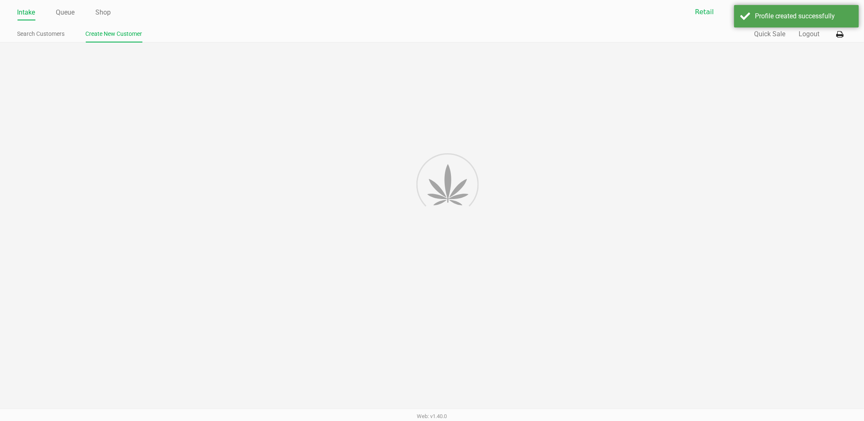
type input "---"
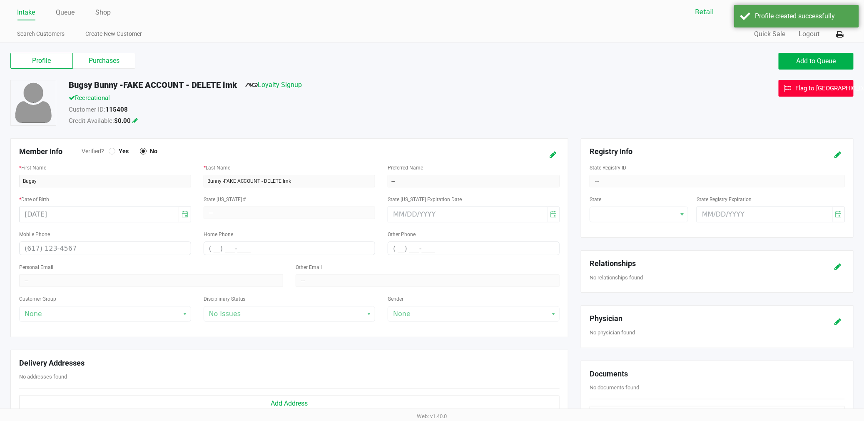
click at [806, 91] on span "Flag to Delete" at bounding box center [830, 87] width 92 height 7
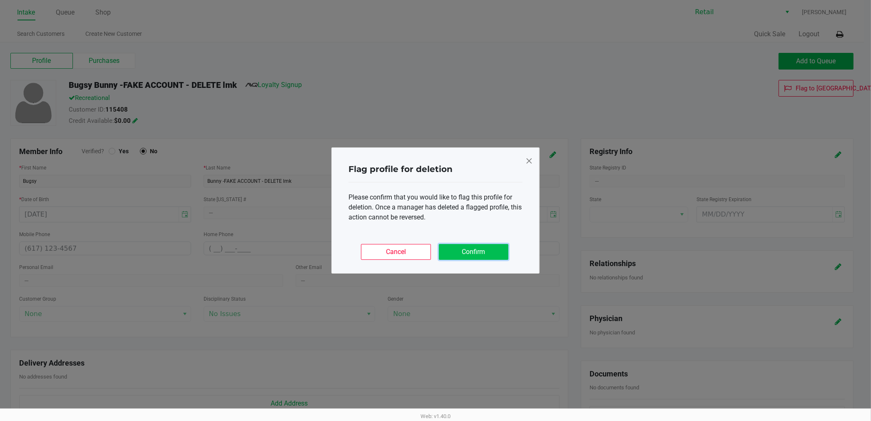
click at [483, 247] on button "Confirm" at bounding box center [474, 252] width 70 height 16
